Goal: Task Accomplishment & Management: Complete application form

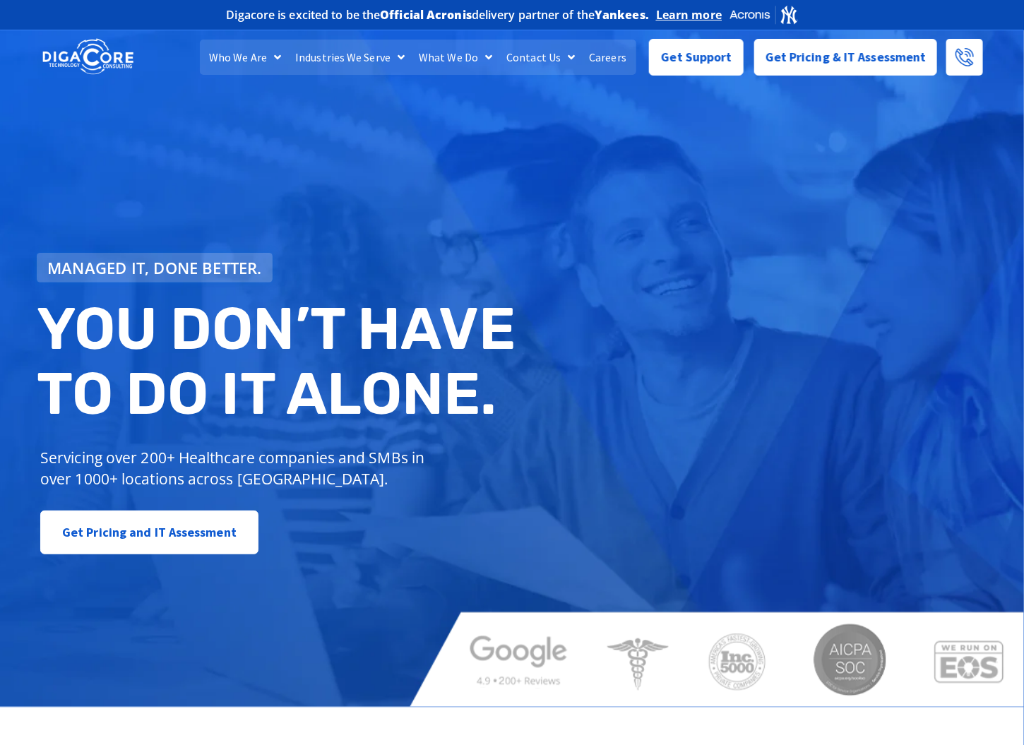
click at [599, 54] on link "Careers" at bounding box center [608, 57] width 52 height 35
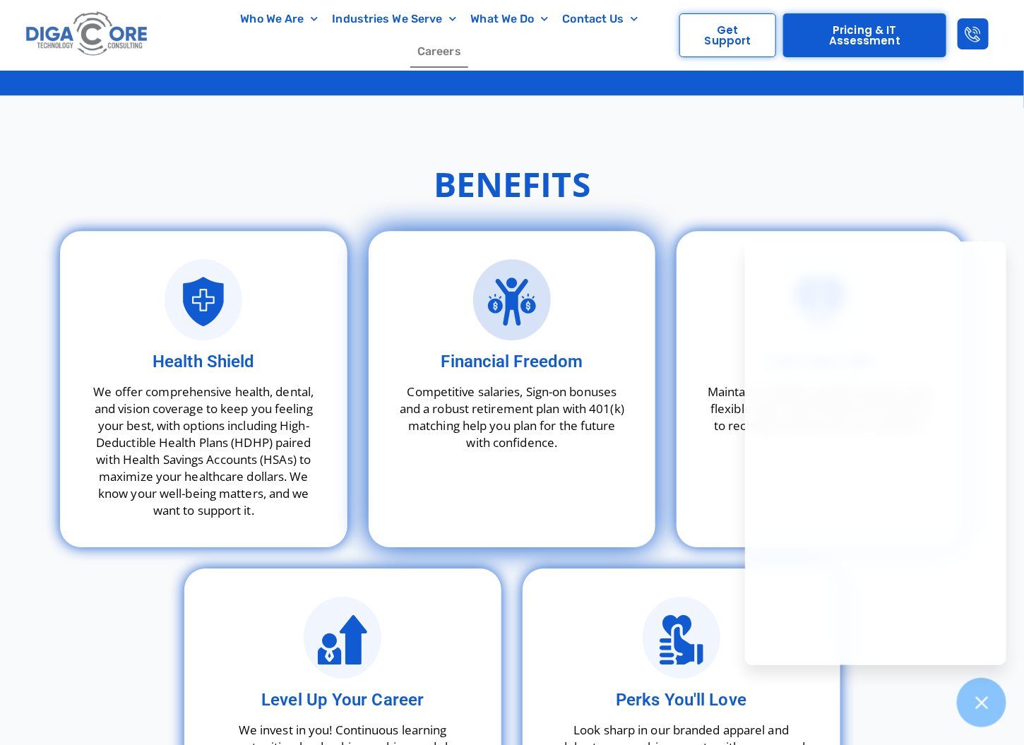
scroll to position [4059, 0]
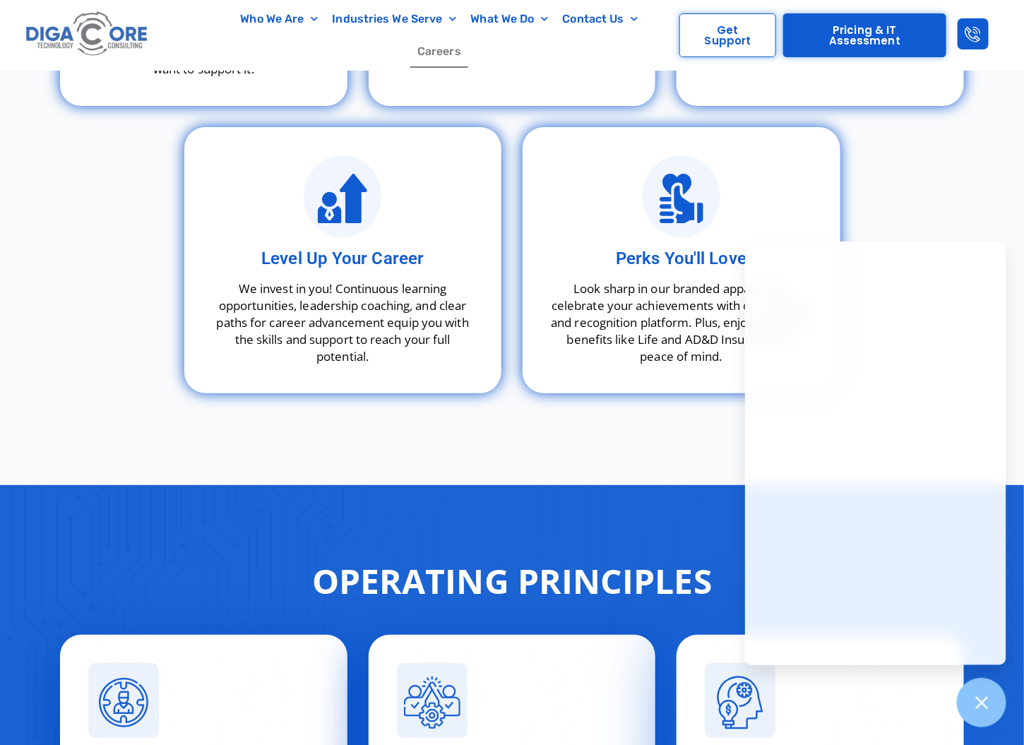
click at [957, 689] on div "Ownership Mindset Every team member takes responsibility for their work and out…" at bounding box center [819, 751] width 287 height 233
click at [976, 698] on icon at bounding box center [981, 702] width 18 height 18
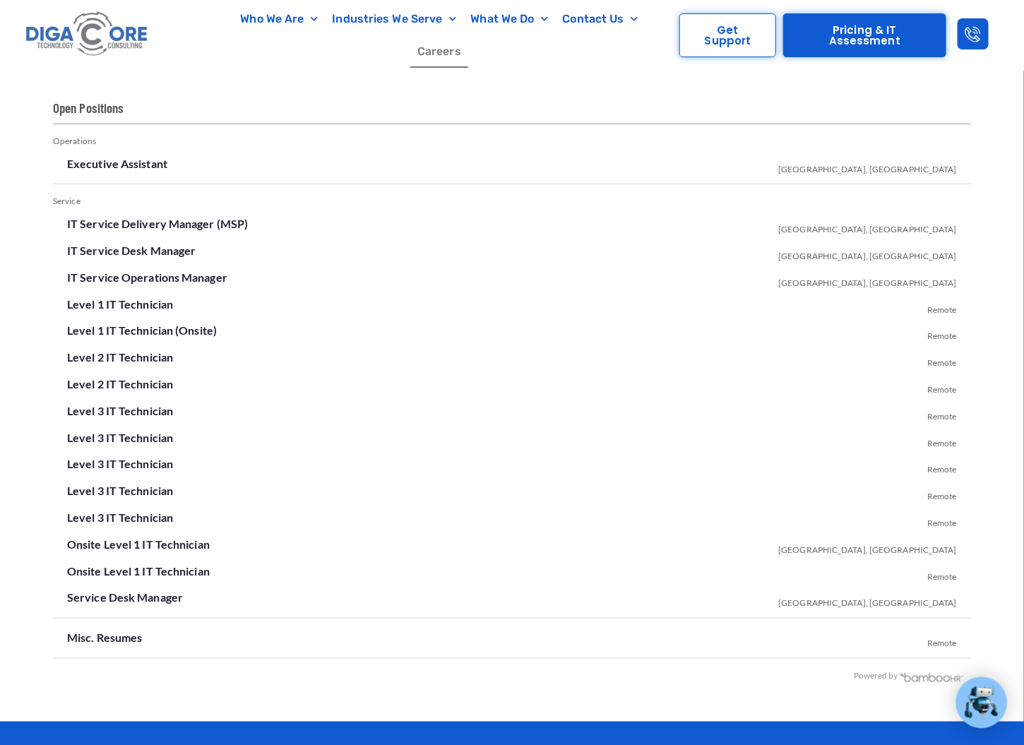
scroll to position [2453, 0]
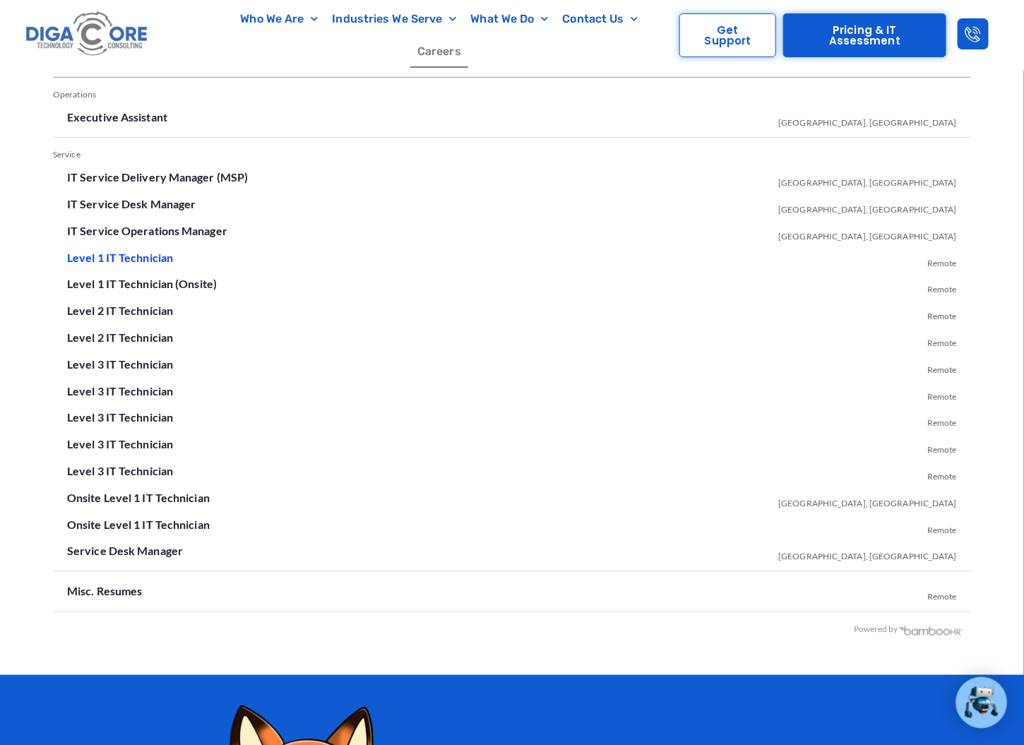
click at [141, 253] on link "Level 1 IT Technician" at bounding box center [120, 257] width 106 height 13
